Goal: Task Accomplishment & Management: Manage account settings

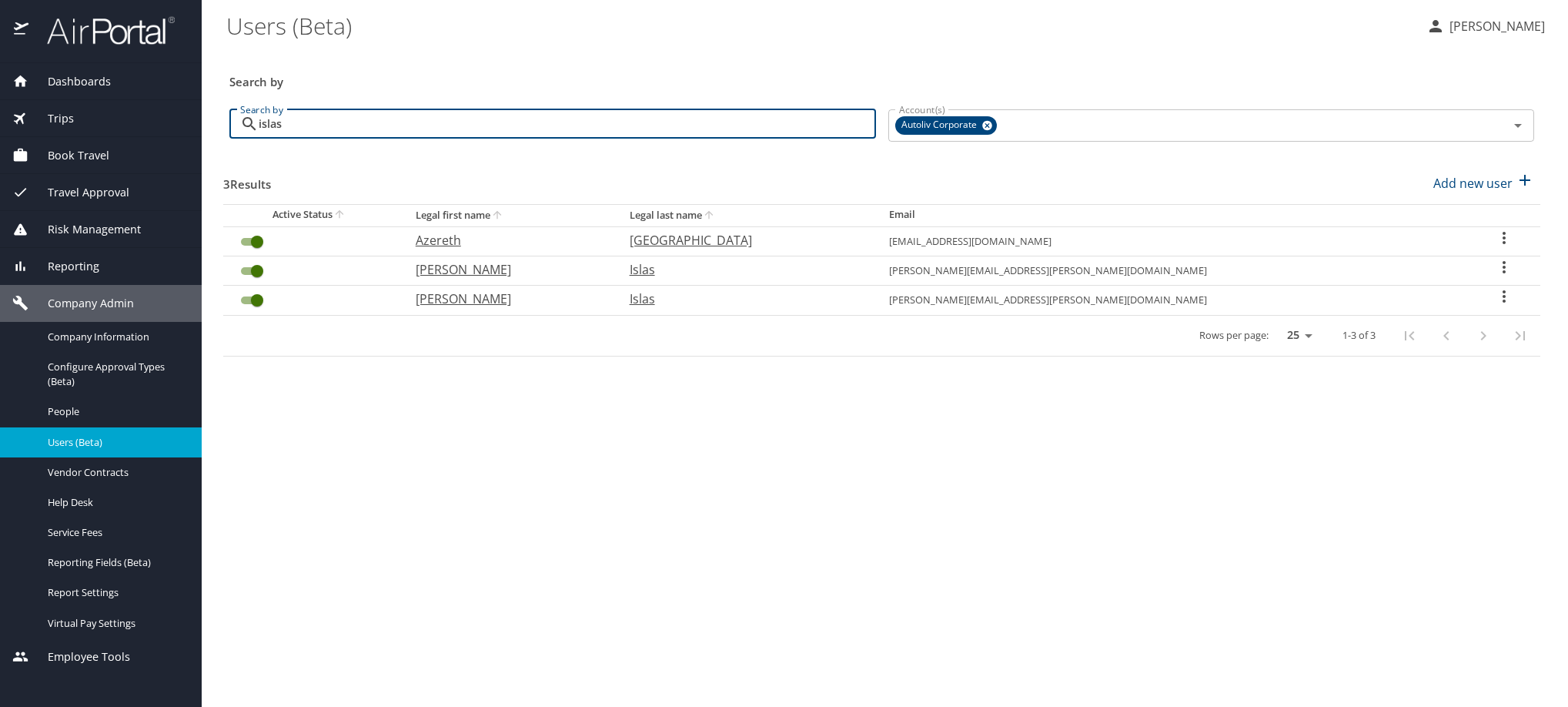
type input "islas"
click at [1503, 273] on icon "User Search Table" at bounding box center [1504, 267] width 3 height 12
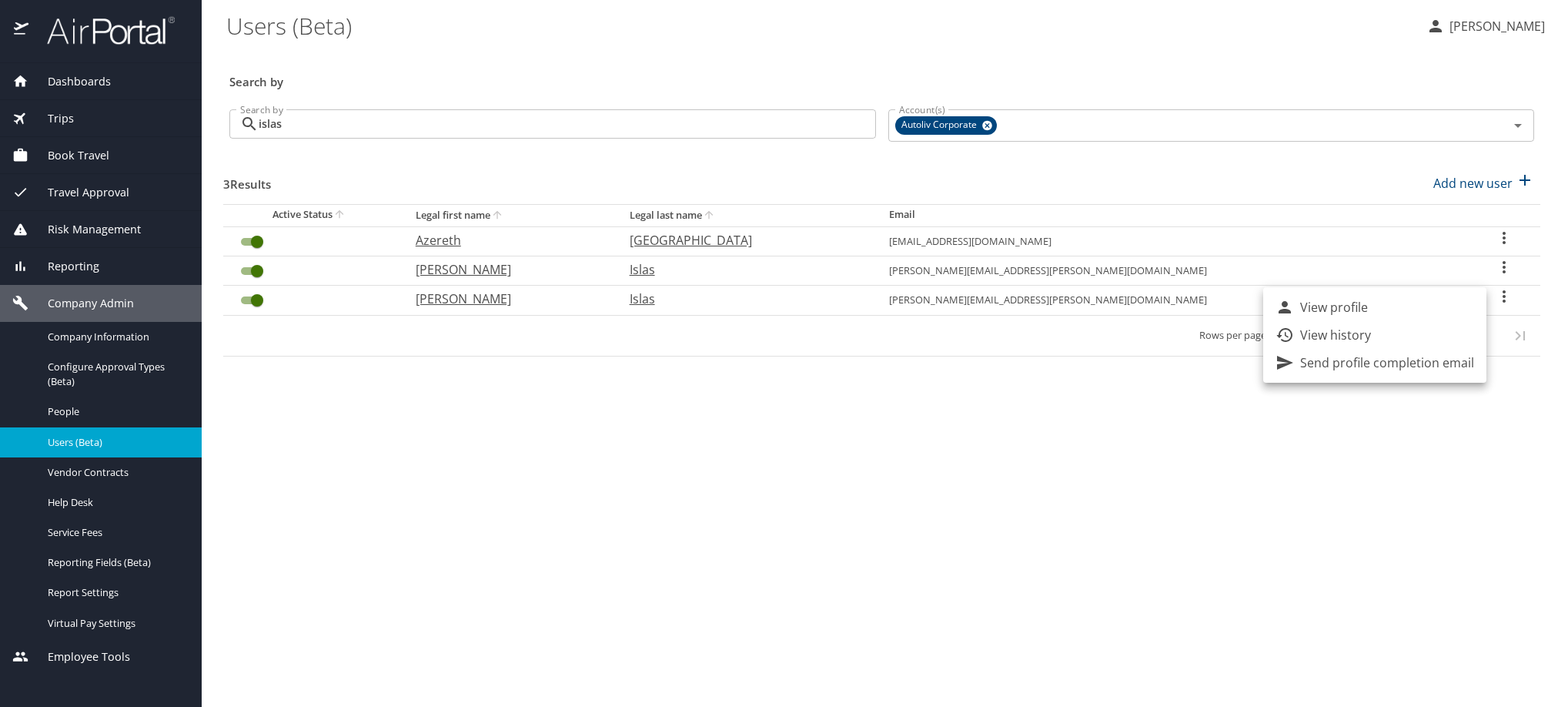
click at [1439, 507] on div at bounding box center [784, 354] width 1568 height 707
click at [1495, 305] on icon "User Search Table" at bounding box center [1504, 296] width 18 height 18
click at [1432, 354] on li "View profile" at bounding box center [1375, 344] width 223 height 27
select select "US"
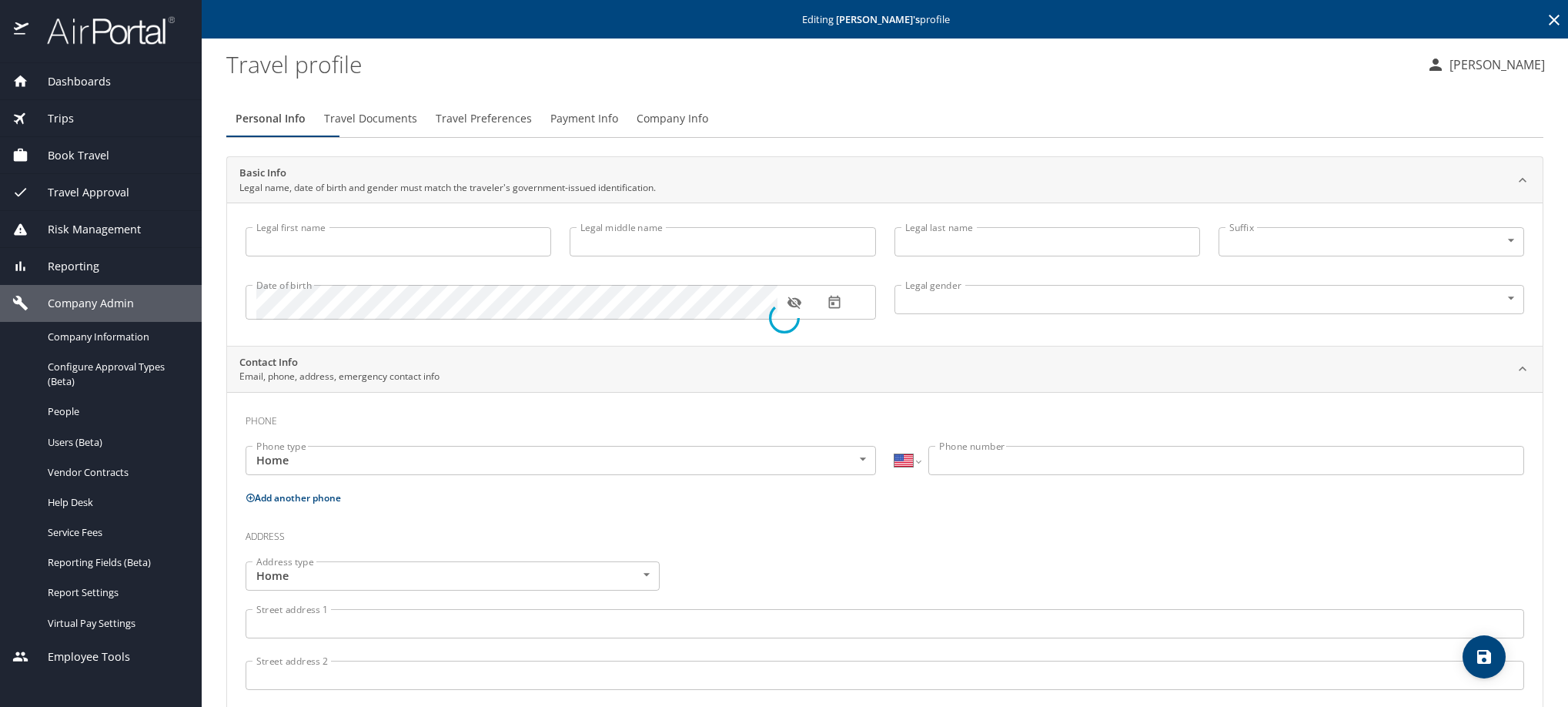
type input "[PERSON_NAME]"
type input "Islas"
type input "[DEMOGRAPHIC_DATA]"
type input "[PERSON_NAME]"
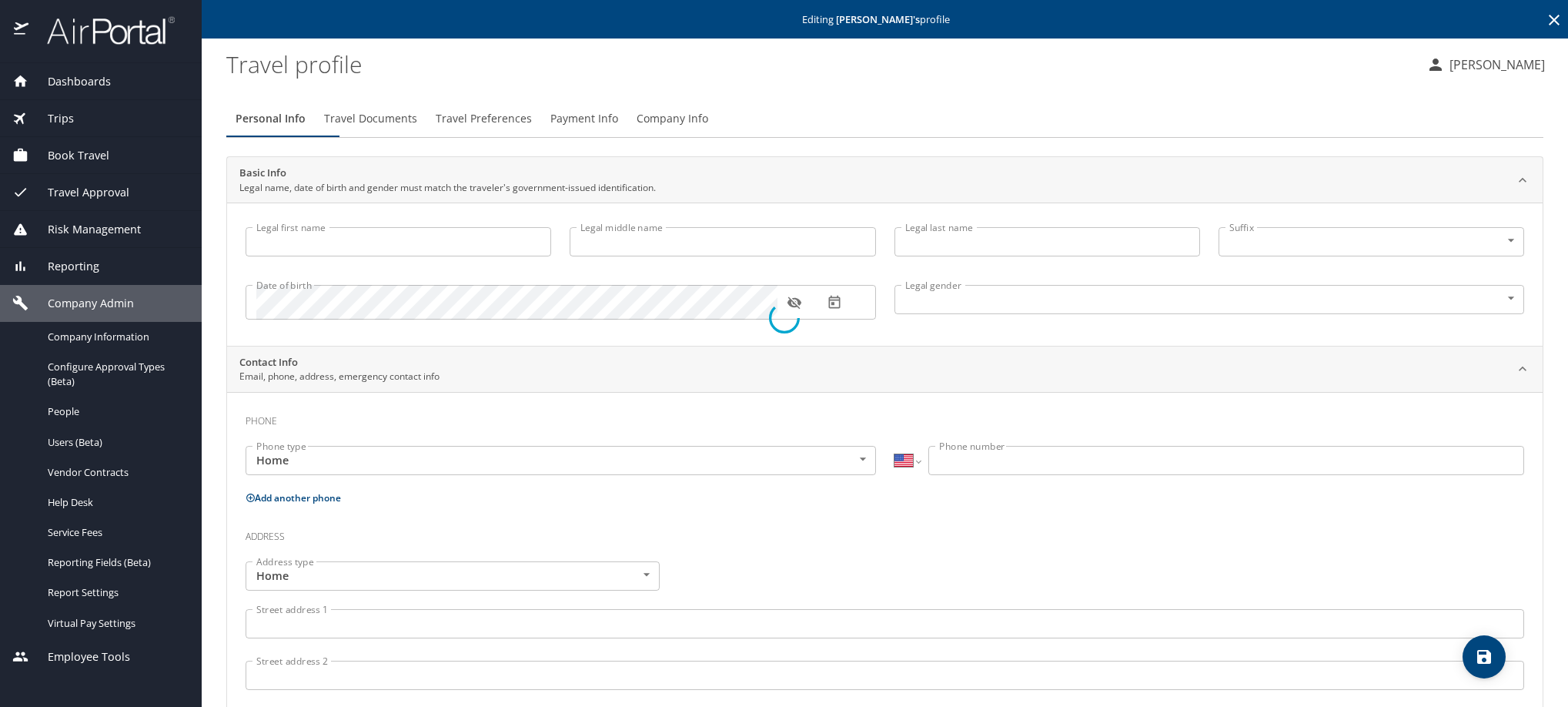
select select "MX"
type input "[PHONE_NUMBER]"
select select "MX"
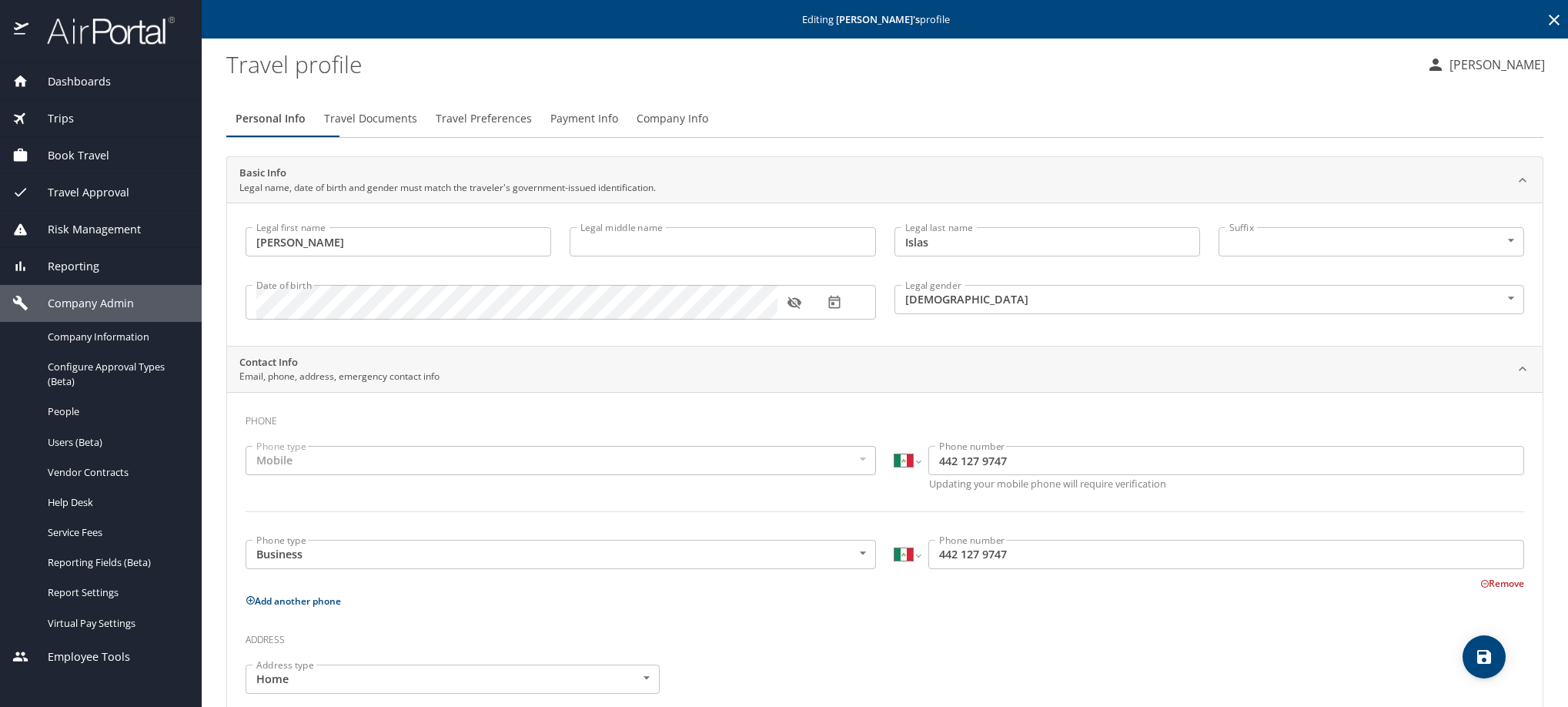
click at [618, 128] on span "Payment Info" at bounding box center [584, 118] width 68 height 19
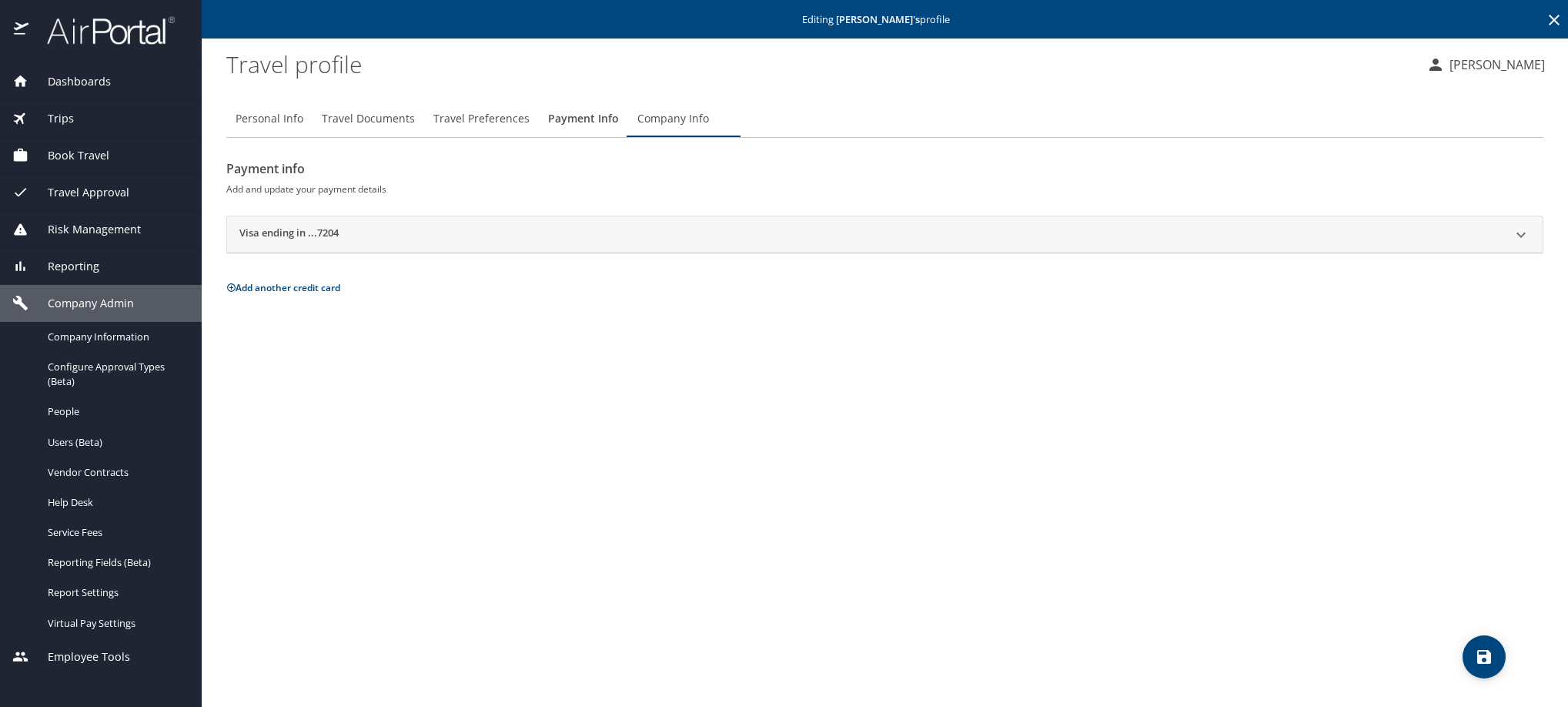
click at [277, 248] on div "Visa ending in ...7204" at bounding box center [885, 234] width 1316 height 37
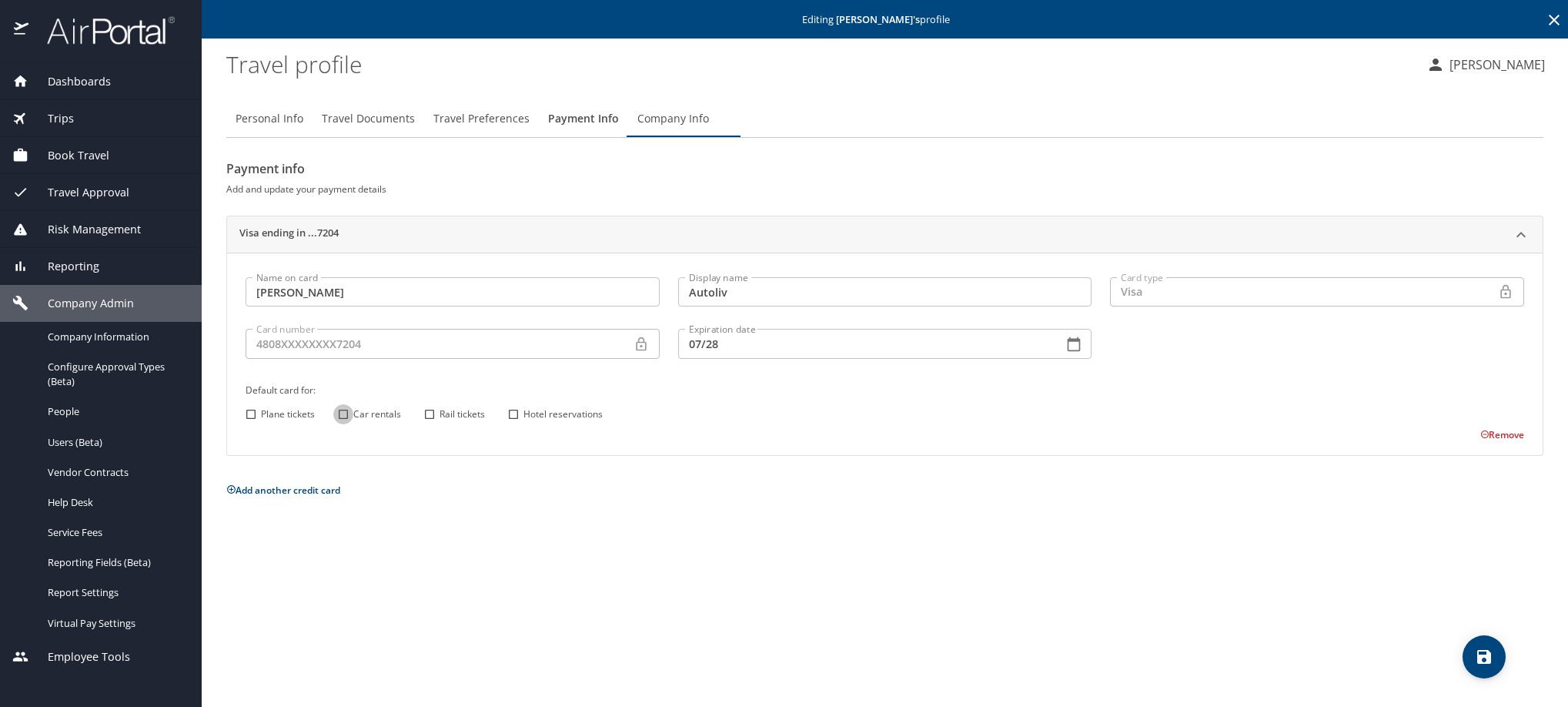
click at [344, 425] on input "Car rentals" at bounding box center [343, 414] width 20 height 20
checkbox input "true"
click at [513, 425] on input "Hotel reservations" at bounding box center [514, 414] width 20 height 20
checkbox input "true"
click at [1489, 666] on icon "save" at bounding box center [1484, 656] width 18 height 18
